Goal: Task Accomplishment & Management: Complete application form

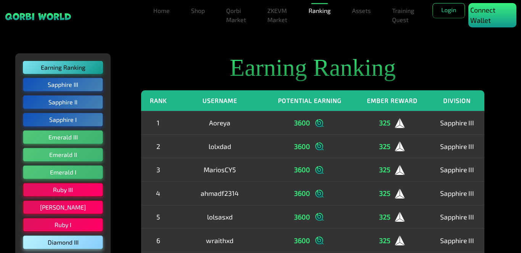
click at [483, 21] on p "Connect Wallet" at bounding box center [493, 15] width 44 height 21
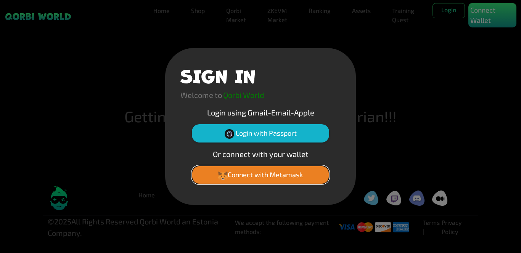
click at [274, 173] on button "Connect with Metamask" at bounding box center [260, 175] width 137 height 18
click at [314, 174] on button "Connect with Metamask" at bounding box center [260, 175] width 137 height 18
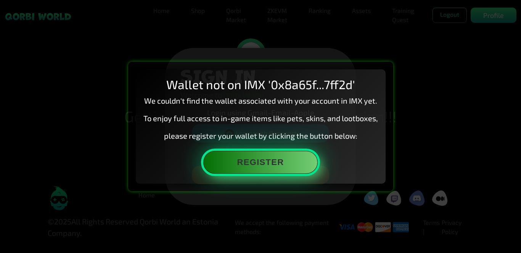
click at [298, 163] on button "Register" at bounding box center [260, 162] width 114 height 23
click at [282, 173] on button "Register" at bounding box center [260, 162] width 114 height 23
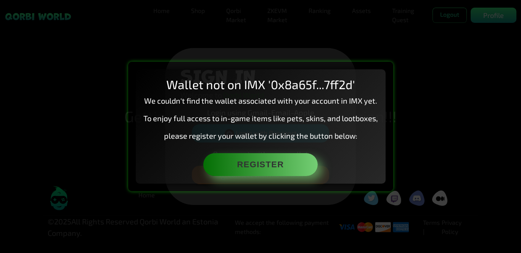
click at [282, 45] on div "Wallet not on IMX '0x8a65f...7ff2d' We couldn't find the wallet associated with…" at bounding box center [260, 126] width 521 height 253
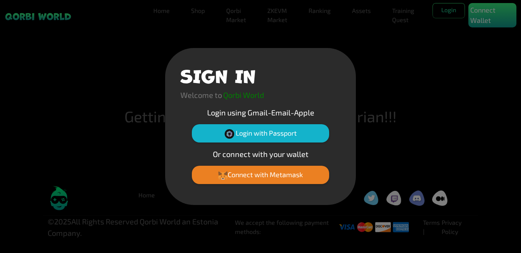
click at [335, 42] on div "SIGN IN Welcome to Qorbi World Login using Gmail-Email-Apple Login with Passpor…" at bounding box center [260, 126] width 521 height 253
